Goal: Task Accomplishment & Management: Manage account settings

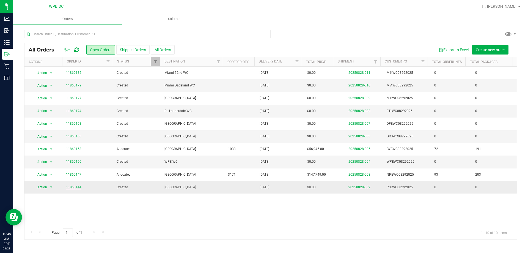
click at [74, 186] on link "11860144" at bounding box center [73, 186] width 15 height 5
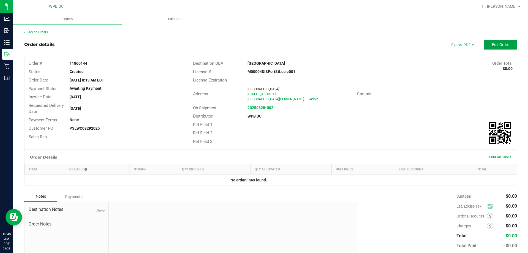
click at [500, 46] on span "Edit Order" at bounding box center [500, 44] width 17 height 4
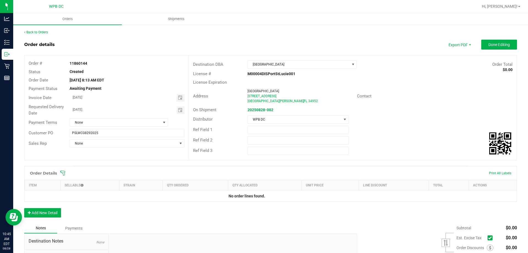
click at [63, 172] on icon at bounding box center [62, 172] width 5 height 5
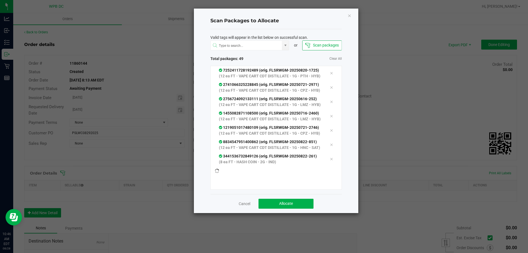
scroll to position [848, 0]
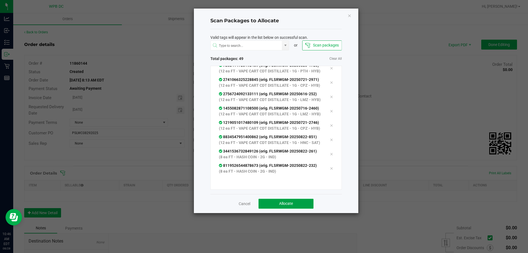
click at [305, 204] on button "Allocate" at bounding box center [285, 203] width 55 height 10
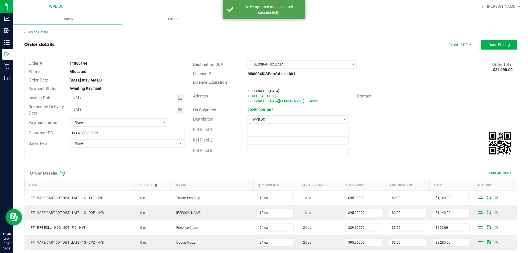
click at [63, 171] on icon at bounding box center [62, 172] width 5 height 5
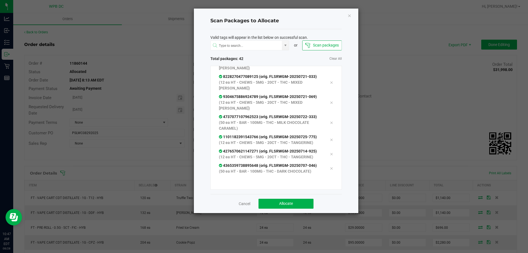
scroll to position [710, 0]
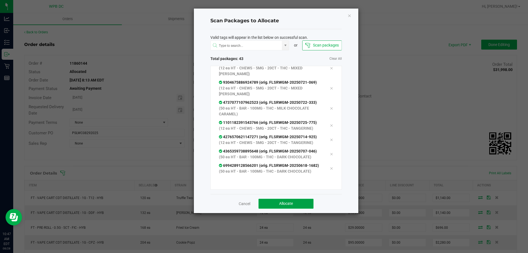
click at [302, 200] on button "Allocate" at bounding box center [285, 203] width 55 height 10
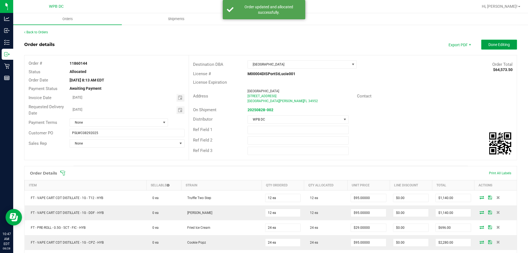
click at [502, 46] on span "Done Editing" at bounding box center [498, 44] width 21 height 4
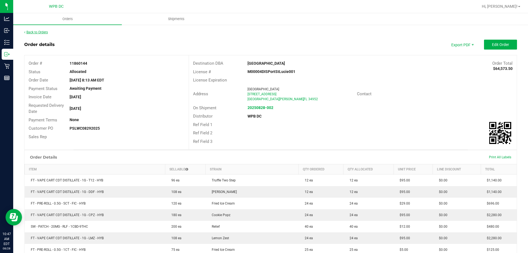
click at [46, 31] on link "Back to Orders" at bounding box center [36, 32] width 24 height 4
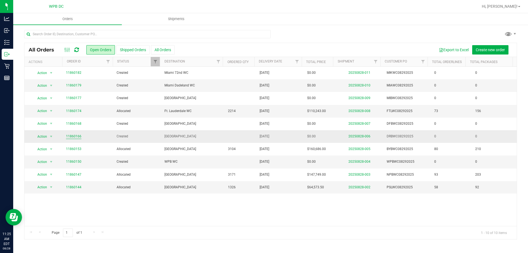
click at [79, 137] on link "11860166" at bounding box center [73, 136] width 15 height 5
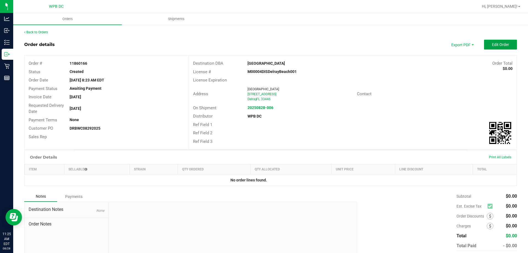
click at [492, 45] on span "Edit Order" at bounding box center [500, 44] width 17 height 4
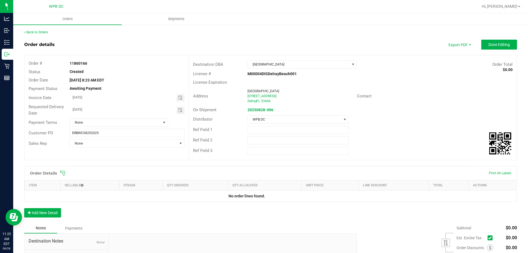
click at [61, 171] on icon at bounding box center [62, 172] width 5 height 5
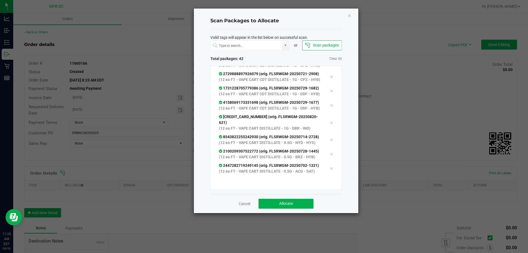
scroll to position [722, 0]
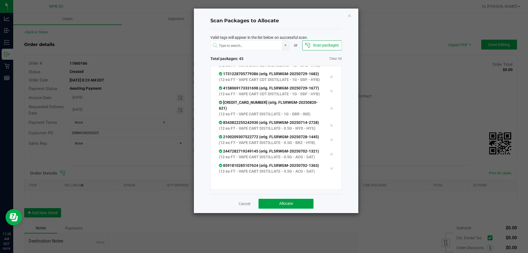
click at [296, 205] on button "Allocate" at bounding box center [285, 203] width 55 height 10
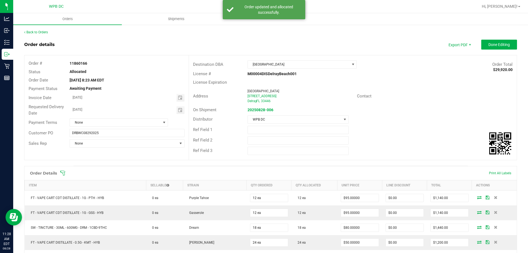
click at [63, 172] on icon at bounding box center [62, 172] width 5 height 5
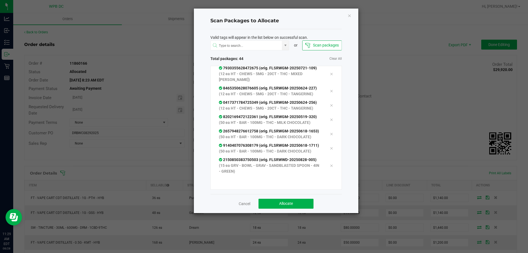
scroll to position [733, 0]
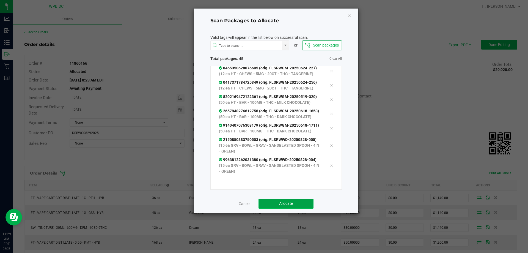
click at [293, 203] on button "Allocate" at bounding box center [285, 203] width 55 height 10
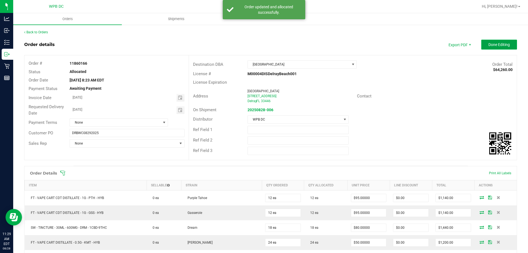
click at [489, 47] on span "Done Editing" at bounding box center [498, 44] width 21 height 4
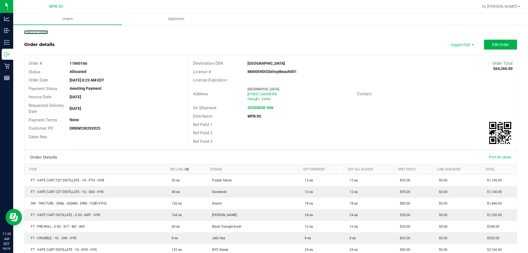
click at [36, 33] on link "Back to Orders" at bounding box center [36, 32] width 24 height 4
